Goal: Transaction & Acquisition: Register for event/course

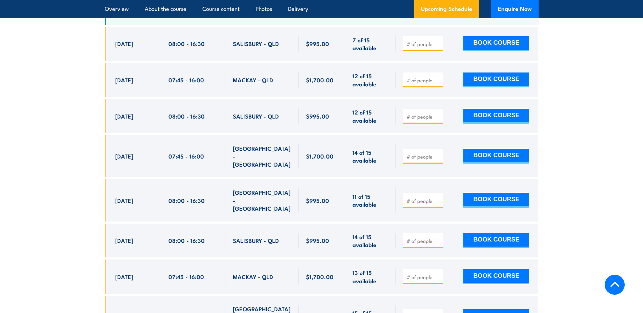
scroll to position [1297, 0]
click at [425, 80] on input "number" at bounding box center [424, 80] width 34 height 7
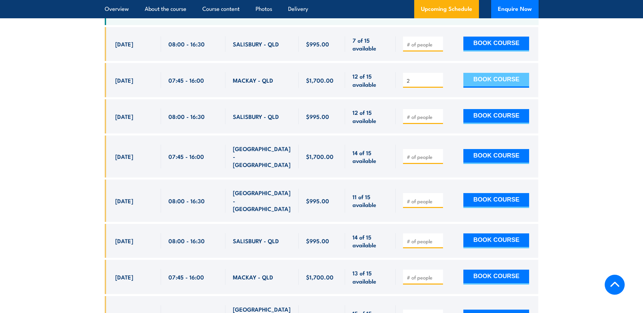
type input "2"
click at [485, 78] on button "BOOK COURSE" at bounding box center [497, 80] width 66 height 15
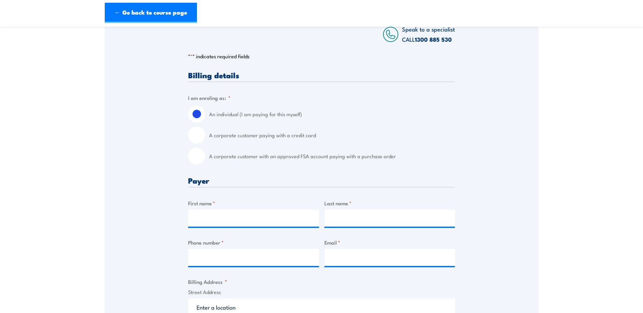
scroll to position [127, 0]
click at [194, 164] on input "A corporate customer with an approved FSA account paying with a purchase order" at bounding box center [196, 156] width 17 height 17
radio input "true"
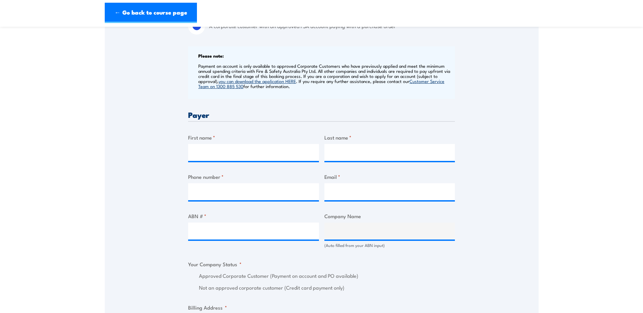
scroll to position [263, 0]
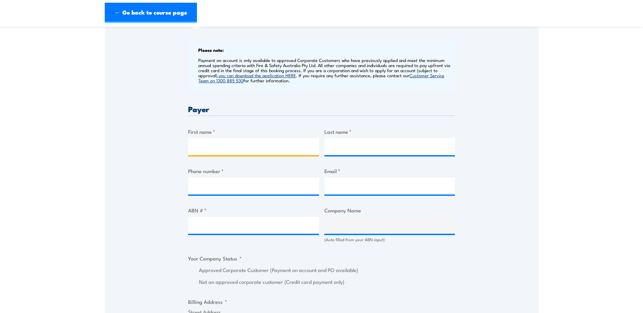
click at [238, 155] on input "First name *" at bounding box center [253, 146] width 131 height 17
type input "Tamara"
type input "Schepis"
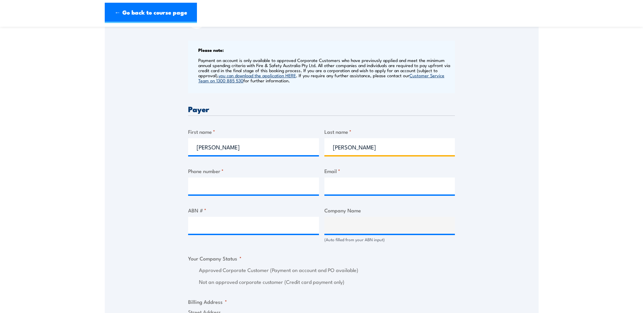
type input "0461387242"
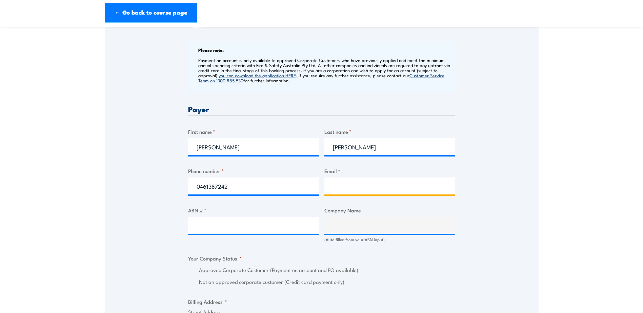
type input "tamara.schepis@dynonobel.com"
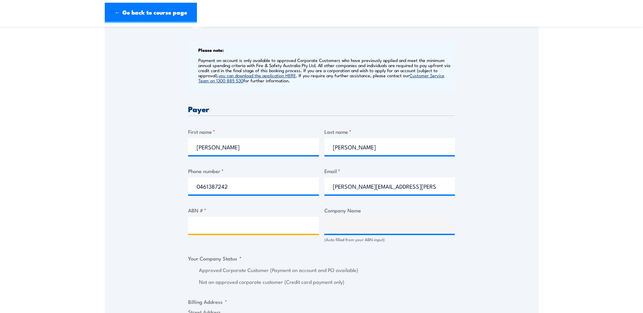
click at [245, 234] on input "ABN # *" at bounding box center [253, 225] width 131 height 17
paste input "38 003 269 010"
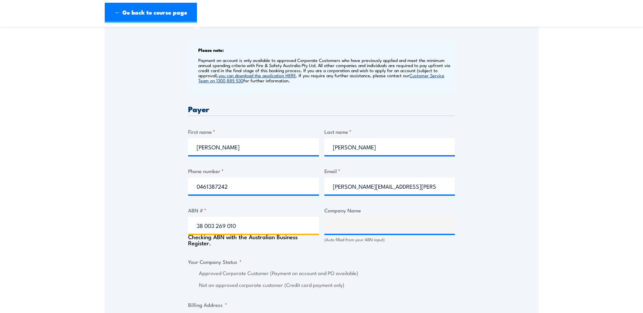
type input "38 003 269 010"
type input "DYNO NOBEL ASIA PACIFIC PTY LIMITED"
radio input "true"
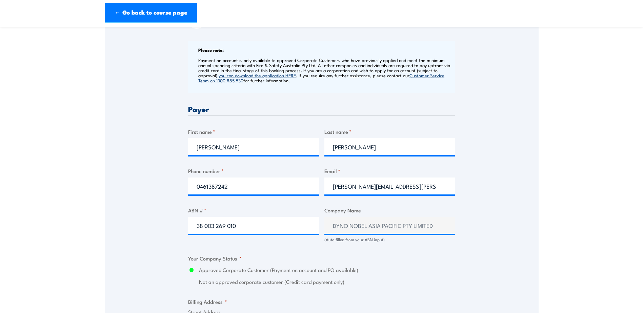
click at [427, 269] on fieldset "Your Company Status * Approved Corporate Customer (Payment on account and PO av…" at bounding box center [321, 271] width 267 height 32
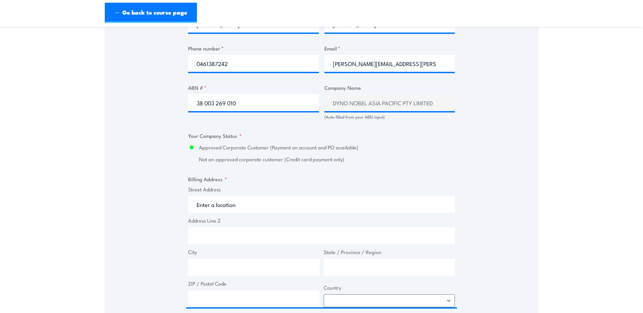
scroll to position [415, 0]
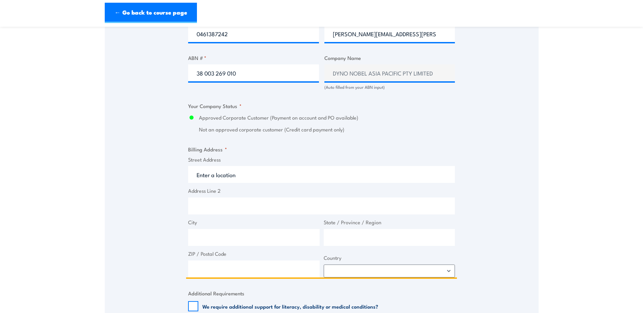
click at [242, 183] on input "Street Address" at bounding box center [321, 174] width 267 height 17
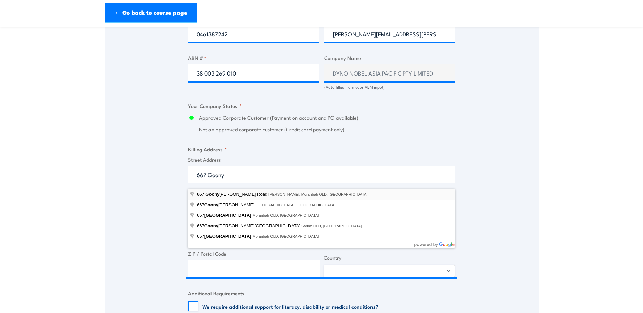
type input "Dyno Nobel, 667 Goonyella Road, Moranbah QLD, Australia"
type input "667 Goonyella Rd"
type input "Moranbah"
type input "[GEOGRAPHIC_DATA]"
type input "4744"
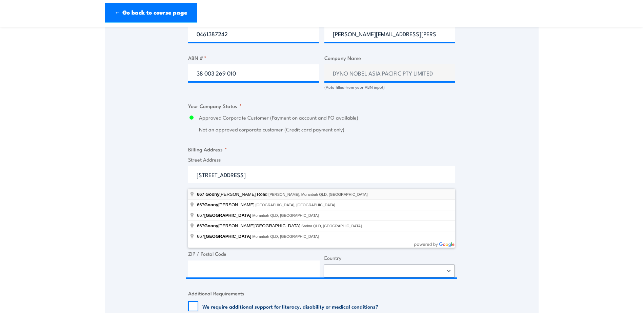
select select "Australia"
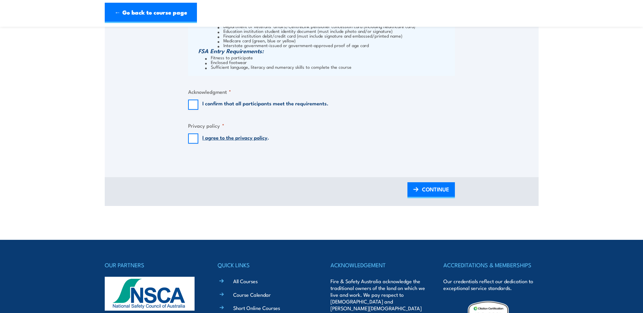
scroll to position [950, 0]
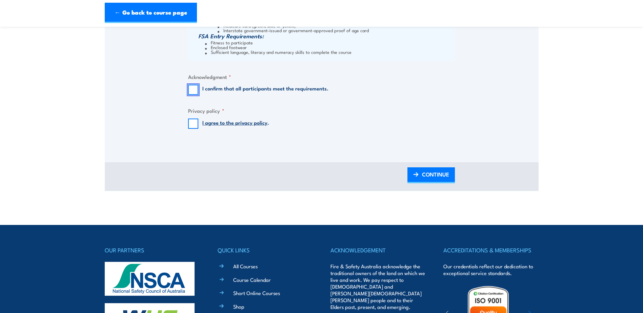
click at [193, 95] on input "I confirm that all participants meet the requirements." at bounding box center [193, 90] width 10 height 10
checkbox input "true"
click at [189, 129] on input "I agree to the privacy policy ." at bounding box center [193, 124] width 10 height 10
checkbox input "true"
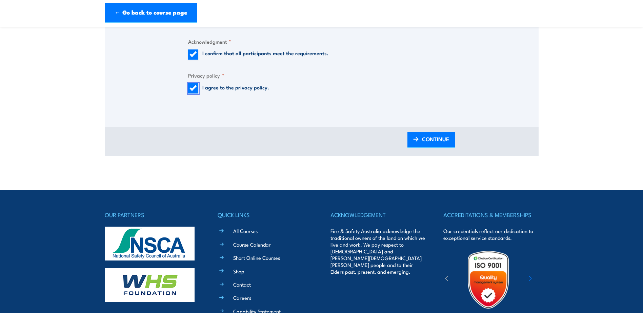
scroll to position [1009, 0]
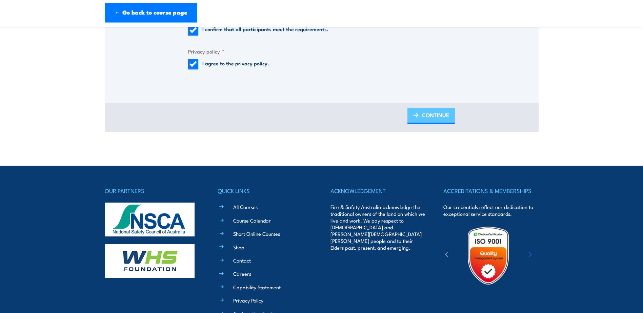
click at [430, 122] on span "CONTINUE" at bounding box center [435, 115] width 27 height 18
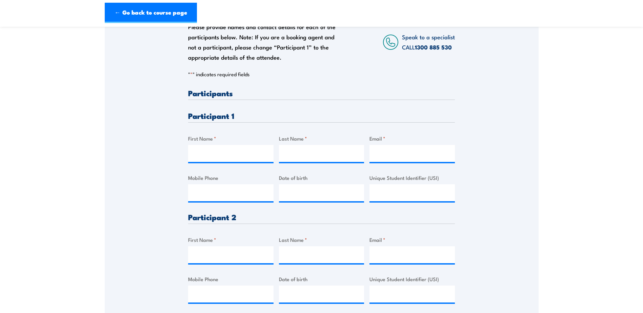
scroll to position [161, 0]
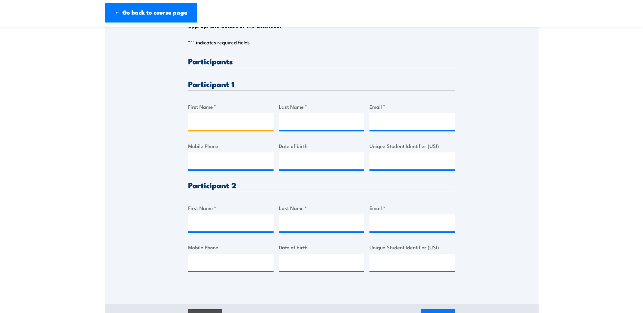
click at [242, 130] on input "First Name *" at bounding box center [230, 121] width 85 height 17
type input "Rene"
type input "Henry"
click at [400, 123] on input "Email *" at bounding box center [412, 121] width 85 height 17
paste input "rene.henry@dynonobel.com"
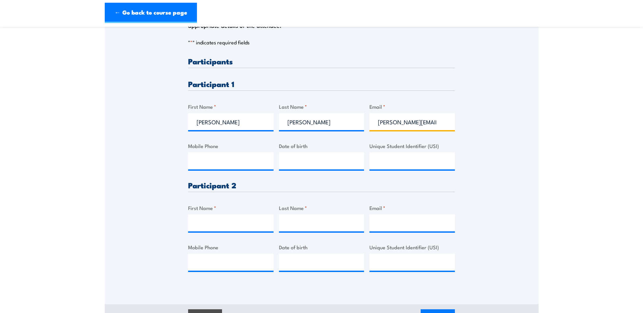
scroll to position [0, 11]
type input "rene.henry@dynonobel.com"
click at [247, 168] on input "Mobile Phone" at bounding box center [230, 161] width 85 height 17
click at [222, 162] on input "Mobile Phone" at bounding box center [230, 161] width 85 height 17
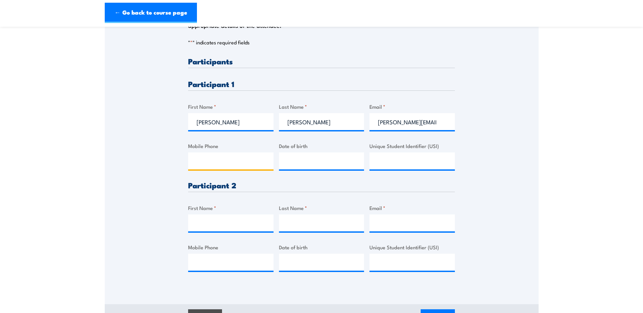
paste input "0428 175 983"
type input "0428 175 983"
click at [305, 166] on input "__/__/____" at bounding box center [321, 161] width 85 height 17
type input "04/10/1975"
click at [436, 167] on input "Unique Student Identifier (USI)" at bounding box center [412, 161] width 85 height 17
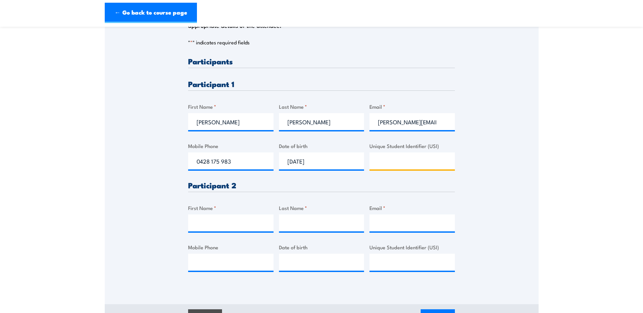
paste input "CD7P8SVYRU"
type input "CD7P8SVYRU"
click at [217, 228] on input "First Name *" at bounding box center [230, 223] width 85 height 17
type input "Matthew"
type input "Hagan"
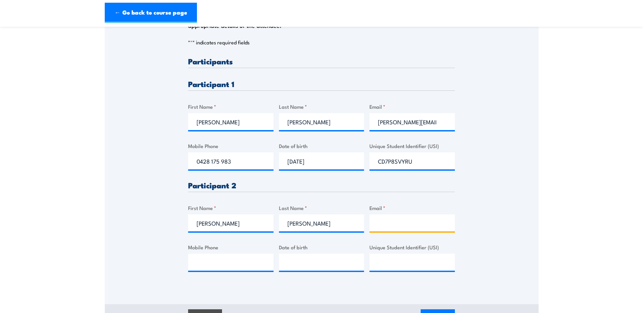
click at [389, 231] on input "Email *" at bounding box center [412, 223] width 85 height 17
paste input "matt.hagan@dynonobel.com"
drag, startPoint x: 442, startPoint y: 229, endPoint x: 323, endPoint y: 231, distance: 119.1
click at [323, 231] on div "Please provide names and contact details for each of the participants below. No…" at bounding box center [321, 170] width 267 height 226
type input "matt.hagan@dynonobel.com"
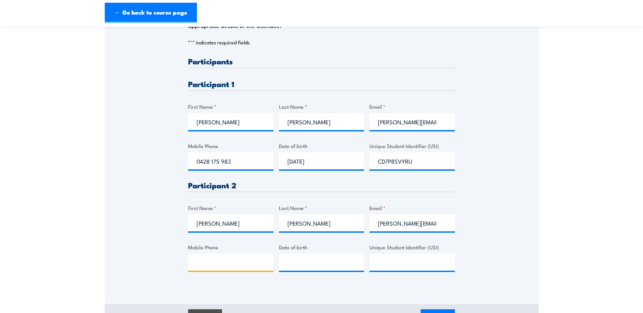
click at [202, 265] on input "Mobile Phone" at bounding box center [230, 262] width 85 height 17
click at [251, 264] on input "Mobile Phone" at bounding box center [230, 262] width 85 height 17
paste input "0405 332 382"
type input "0405 332 382"
click at [313, 268] on input "__/__/____" at bounding box center [321, 262] width 85 height 17
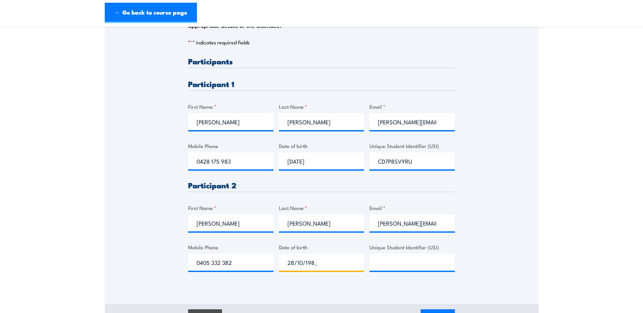
type input "28/10/1982"
click at [391, 265] on input "Unique Student Identifier (USI)" at bounding box center [412, 262] width 85 height 17
paste input "HFS9UYNFR7"
type input "HFS9UYNFR7"
click at [539, 211] on section "QLD Health & Safety Representative Initial 5 Day Training 8 - 12 September 2025…" at bounding box center [321, 103] width 643 height 461
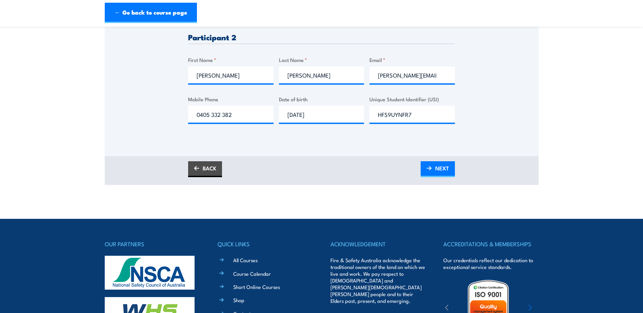
scroll to position [373, 0]
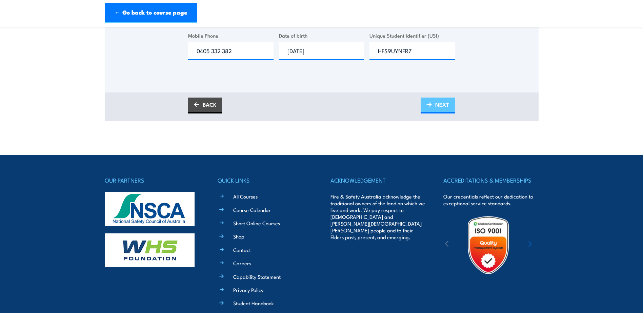
click at [451, 108] on link "NEXT" at bounding box center [438, 106] width 34 height 16
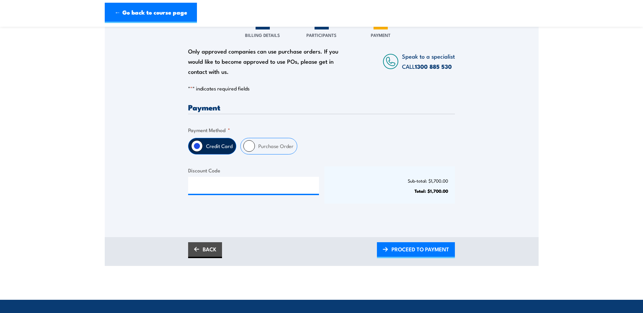
scroll to position [153, 0]
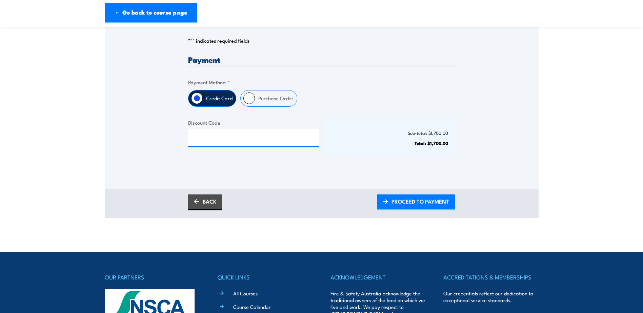
click at [254, 103] on input "Purchase Order" at bounding box center [250, 99] width 12 height 12
radio input "true"
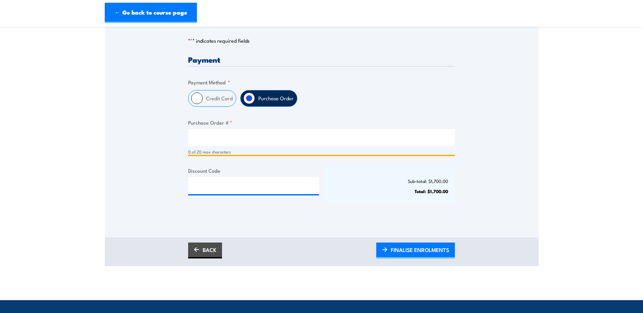
click at [219, 142] on input "Purchase Order # *" at bounding box center [321, 137] width 267 height 17
paste input "4501766328"
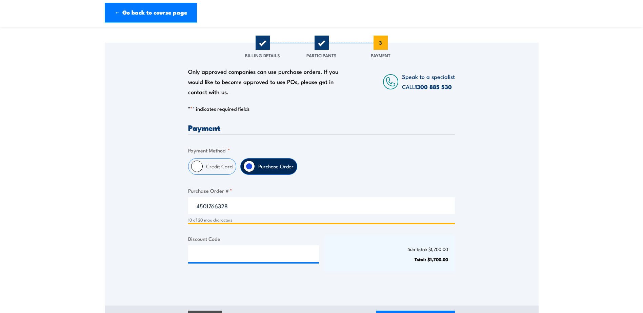
scroll to position [127, 0]
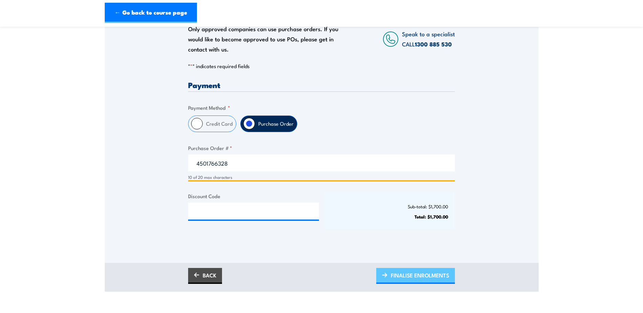
type input "4501766328"
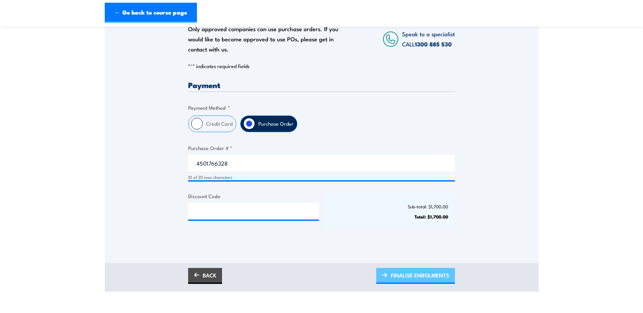
click at [419, 283] on span "FINALISE ENROLMENTS" at bounding box center [420, 276] width 58 height 18
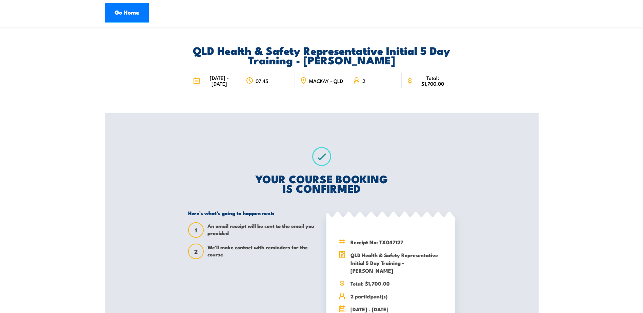
scroll to position [93, 0]
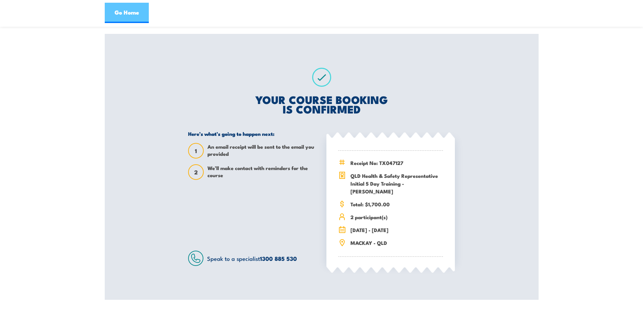
click at [129, 13] on link "Go Home" at bounding box center [127, 13] width 44 height 20
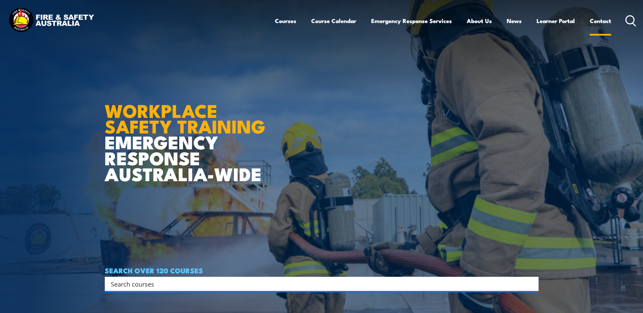
click at [600, 20] on link "Contact" at bounding box center [600, 21] width 21 height 18
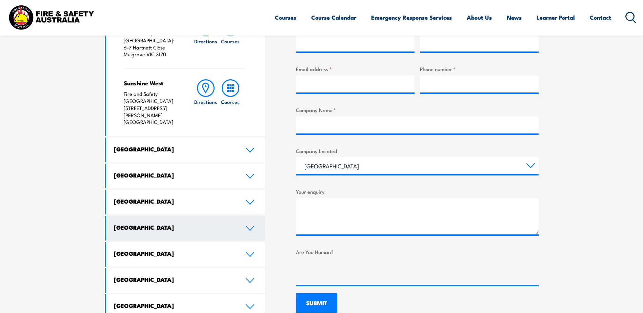
scroll to position [314, 0]
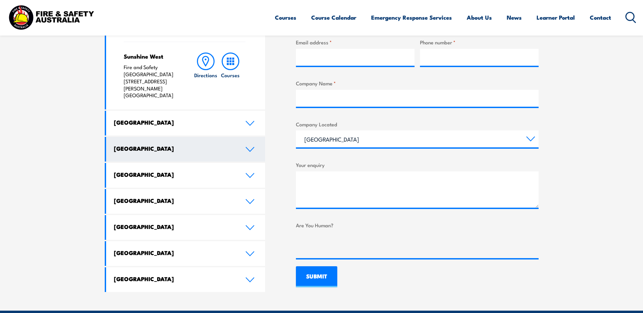
click at [165, 137] on link "[GEOGRAPHIC_DATA]" at bounding box center [185, 149] width 159 height 25
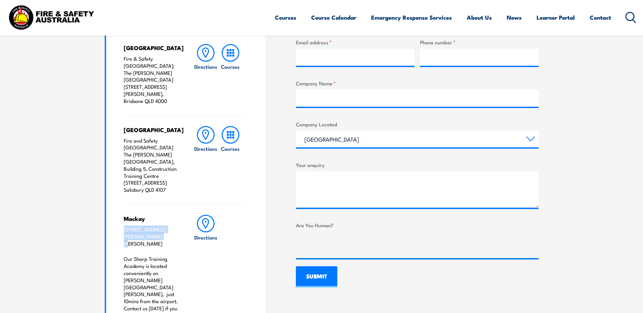
drag, startPoint x: 145, startPoint y: 222, endPoint x: 123, endPoint y: 216, distance: 22.5
click at [124, 226] on p "[STREET_ADDRESS][PERSON_NAME][PERSON_NAME]" at bounding box center [152, 236] width 57 height 21
copy p "[STREET_ADDRESS][PERSON_NAME][PERSON_NAME]"
